Goal: Transaction & Acquisition: Purchase product/service

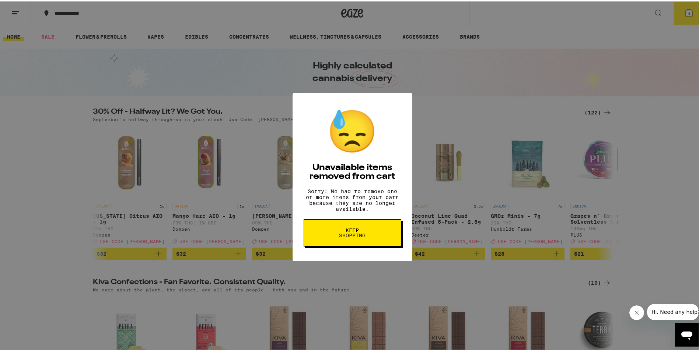
click at [336, 237] on span "Keep Shopping" at bounding box center [352, 232] width 38 height 10
click at [340, 237] on span "Keep Shopping" at bounding box center [352, 232] width 38 height 10
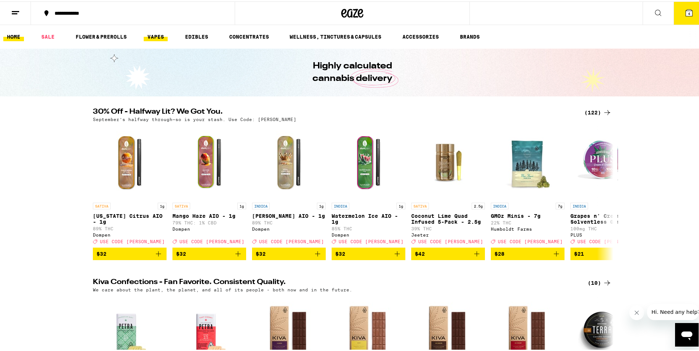
click at [157, 35] on link "VAPES" at bounding box center [156, 35] width 24 height 9
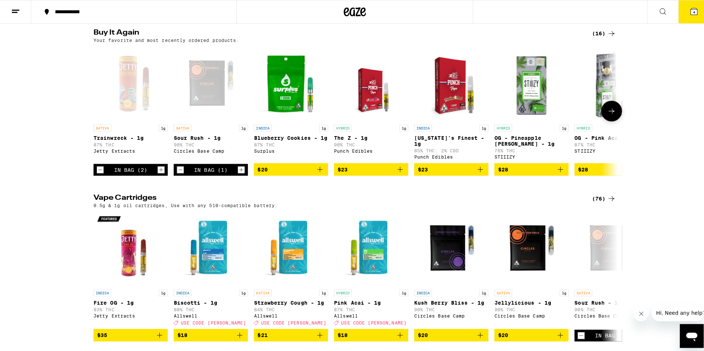
scroll to position [74, 0]
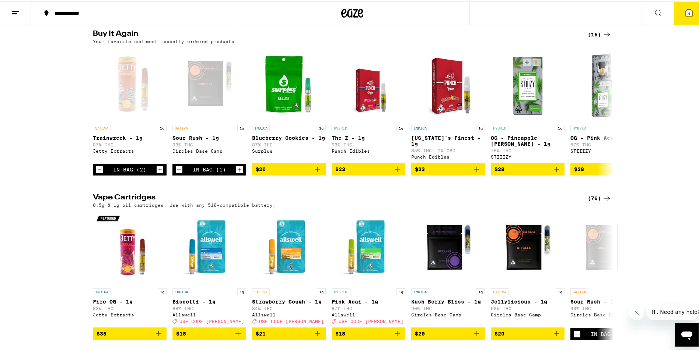
click at [686, 11] on icon at bounding box center [689, 11] width 7 height 7
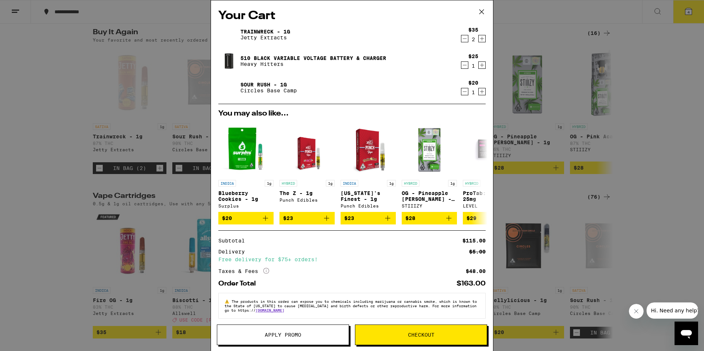
click at [462, 66] on icon "Decrement" at bounding box center [465, 65] width 7 height 9
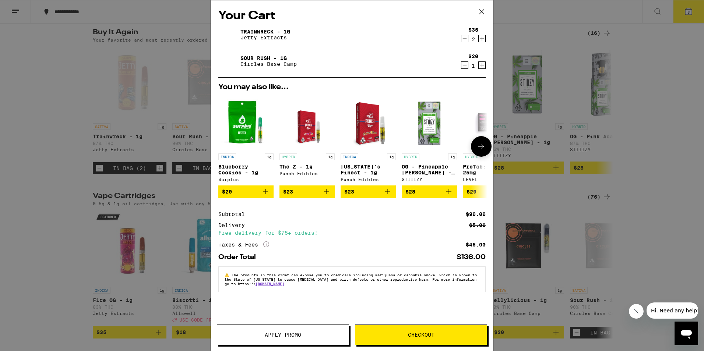
click at [481, 148] on icon at bounding box center [482, 146] width 6 height 5
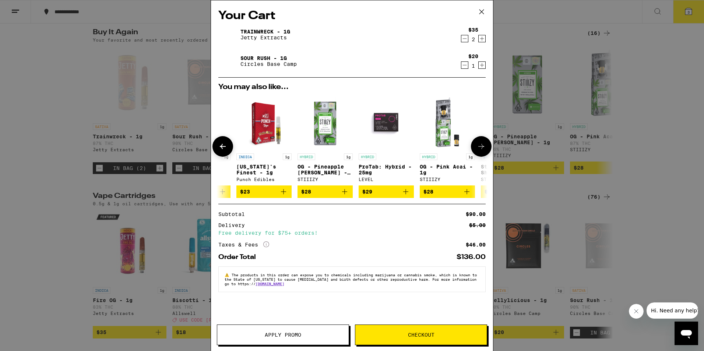
scroll to position [0, 187]
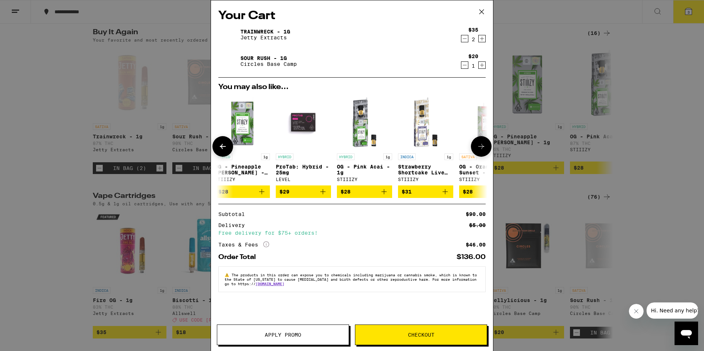
click at [482, 149] on icon at bounding box center [481, 146] width 9 height 9
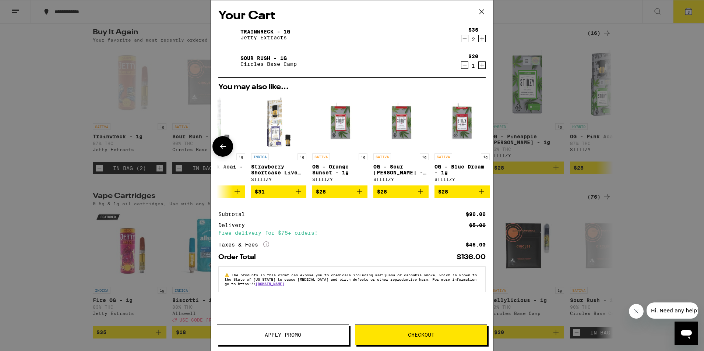
scroll to position [0, 344]
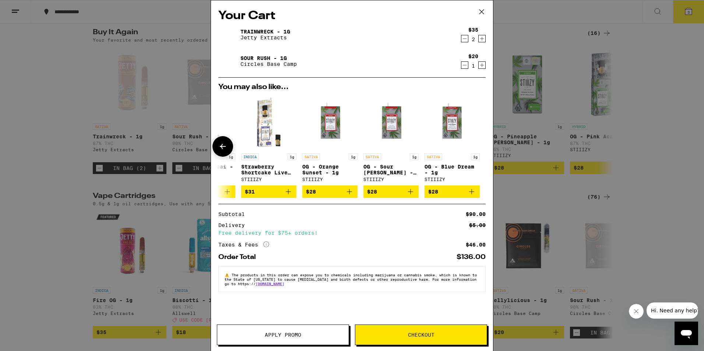
click at [482, 149] on div at bounding box center [481, 146] width 21 height 21
click at [221, 148] on icon at bounding box center [223, 146] width 6 height 5
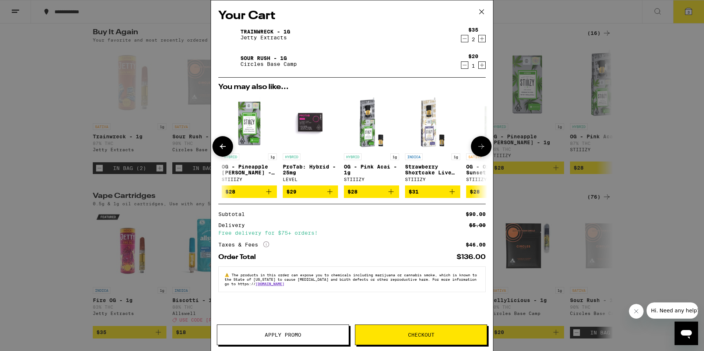
scroll to position [0, 157]
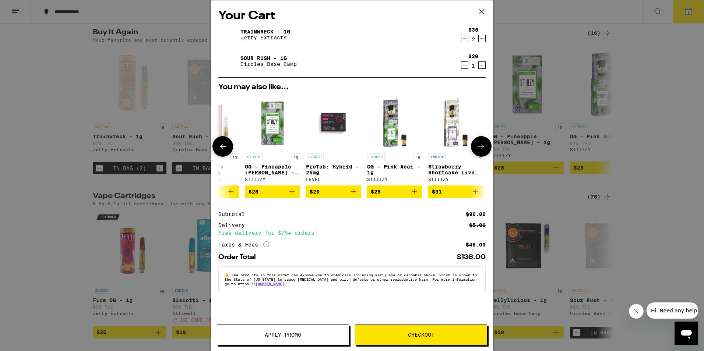
click at [221, 148] on icon at bounding box center [223, 146] width 6 height 5
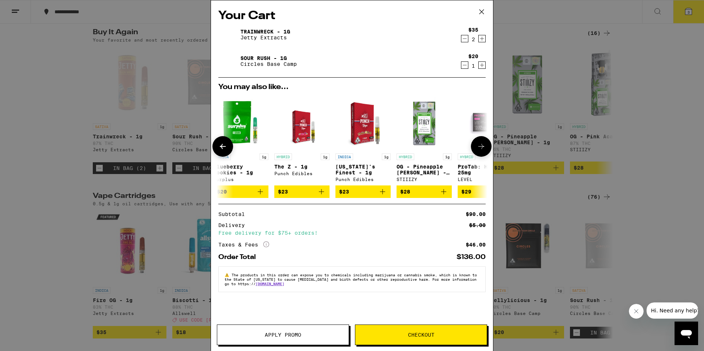
scroll to position [0, 0]
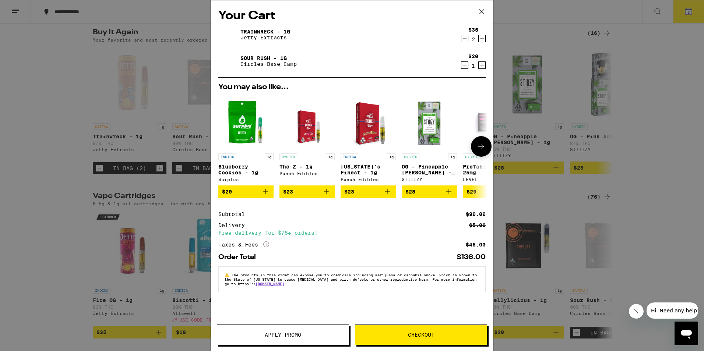
click at [221, 148] on div at bounding box center [223, 146] width 21 height 21
click at [482, 10] on icon at bounding box center [481, 11] width 11 height 11
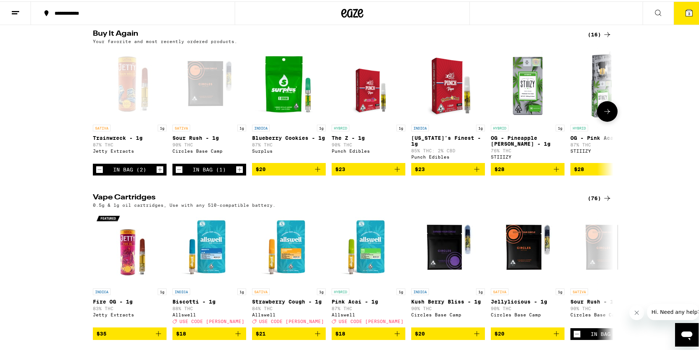
click at [320, 172] on button "$20" at bounding box center [289, 168] width 74 height 13
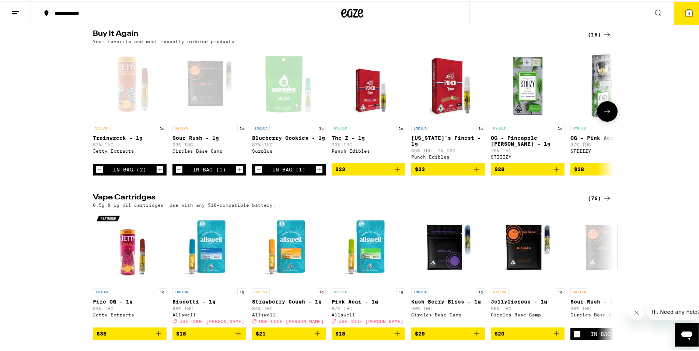
click at [317, 171] on icon "Increment" at bounding box center [319, 169] width 4 height 4
click at [686, 8] on icon at bounding box center [689, 11] width 7 height 7
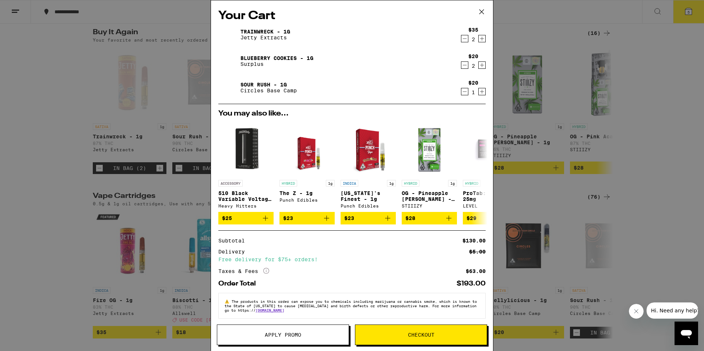
click at [483, 11] on icon at bounding box center [481, 11] width 11 height 11
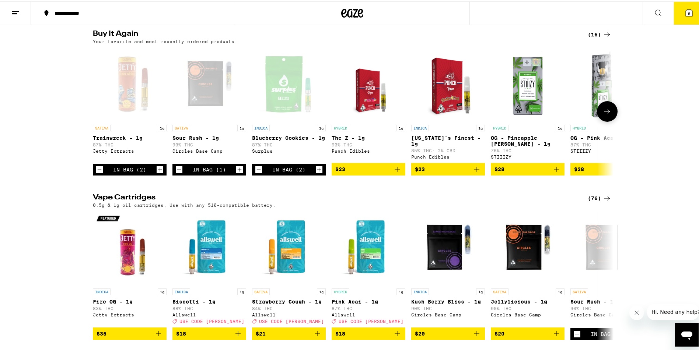
click at [393, 170] on icon "Add to bag" at bounding box center [397, 168] width 9 height 9
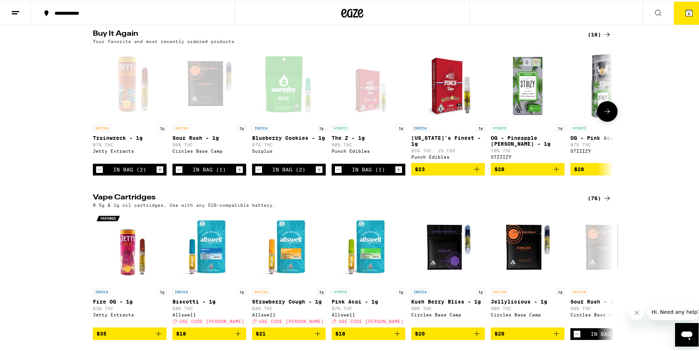
click at [475, 172] on icon "Add to bag" at bounding box center [476, 168] width 9 height 9
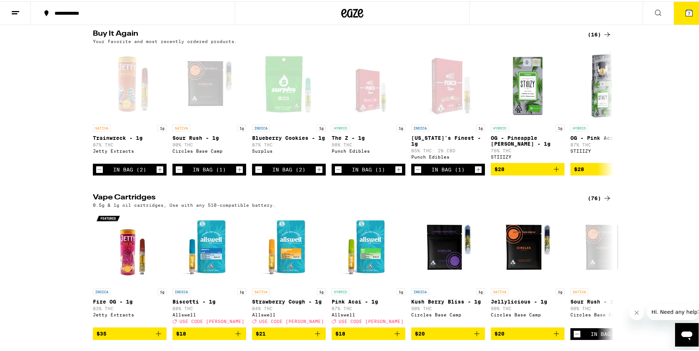
click at [687, 5] on button "7" at bounding box center [688, 11] width 31 height 23
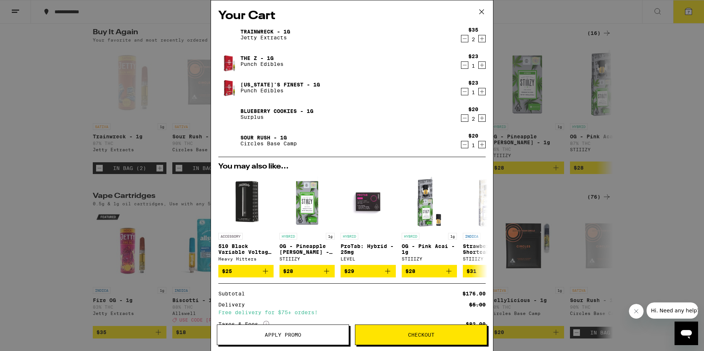
click at [462, 92] on icon "Decrement" at bounding box center [465, 91] width 7 height 9
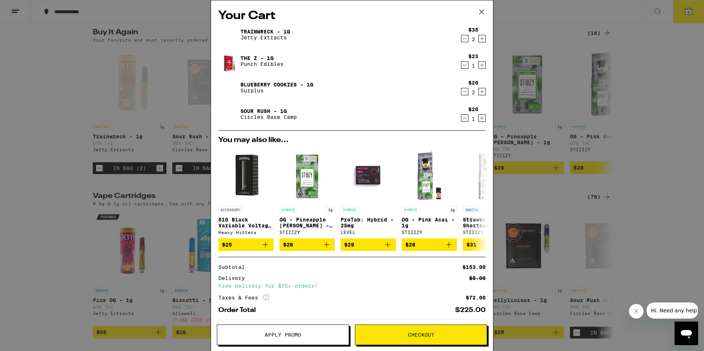
click at [462, 119] on icon "Decrement" at bounding box center [465, 118] width 7 height 9
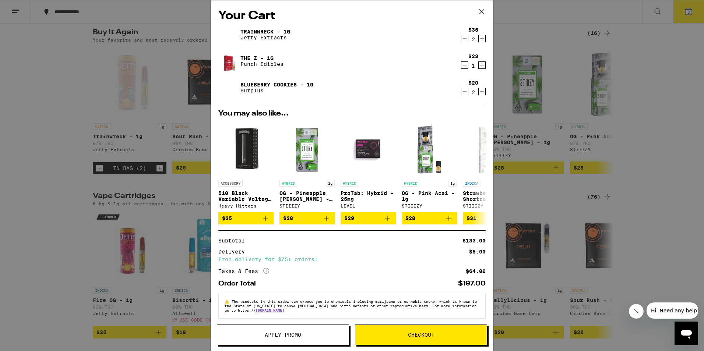
click at [479, 38] on icon "Increment" at bounding box center [482, 38] width 7 height 9
click at [462, 41] on icon "Decrement" at bounding box center [465, 38] width 7 height 9
click at [480, 92] on icon "Increment" at bounding box center [482, 92] width 4 height 4
click at [459, 336] on span "Checkout" at bounding box center [422, 335] width 132 height 5
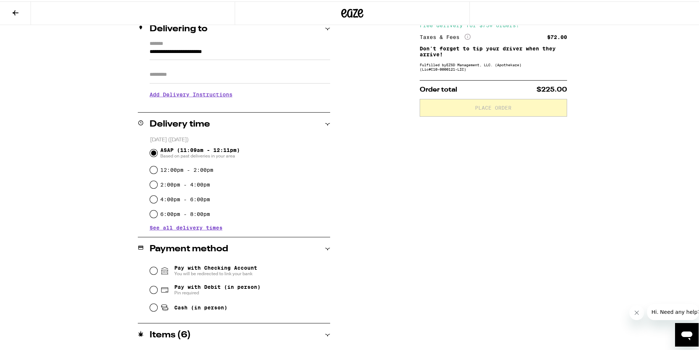
scroll to position [111, 0]
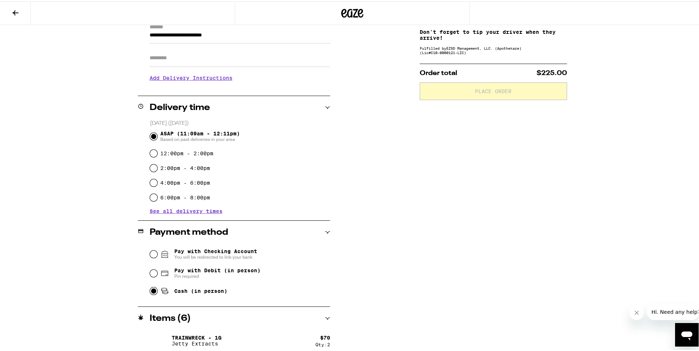
click at [150, 291] on input "Cash (in person)" at bounding box center [153, 289] width 7 height 7
radio input "true"
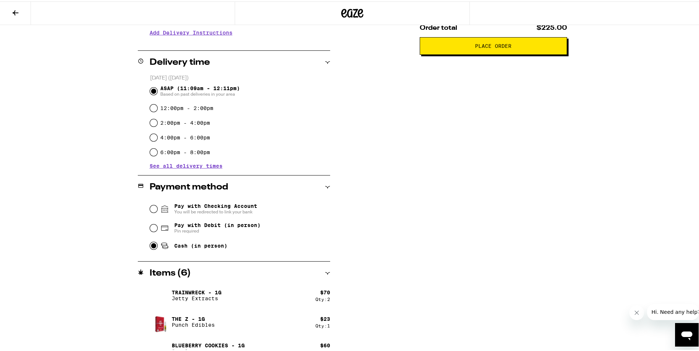
scroll to position [168, 0]
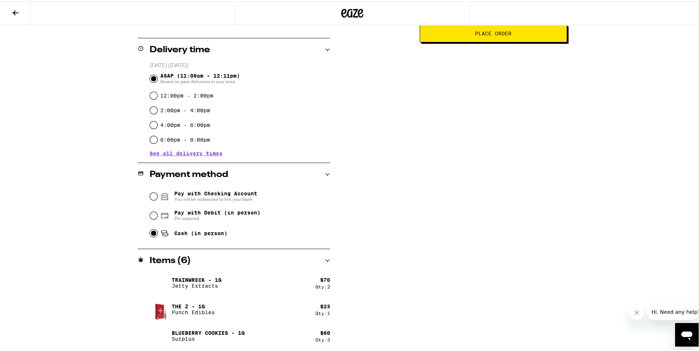
click at [524, 37] on button "Place Order" at bounding box center [493, 32] width 147 height 18
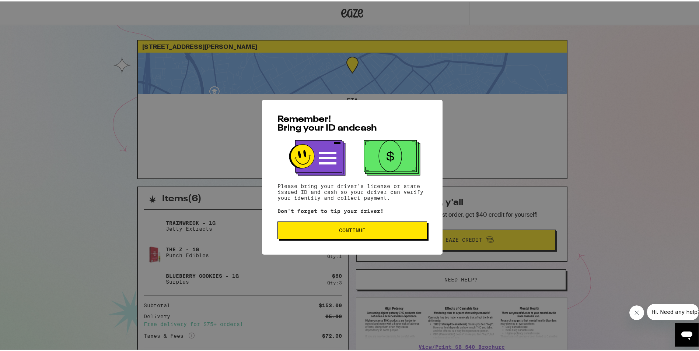
click at [346, 232] on span "Continue" at bounding box center [352, 229] width 27 height 5
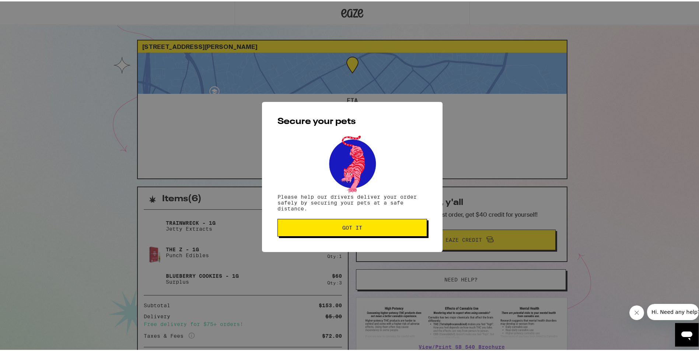
click at [347, 231] on button "Got it" at bounding box center [352, 227] width 150 height 18
